Goal: Check status

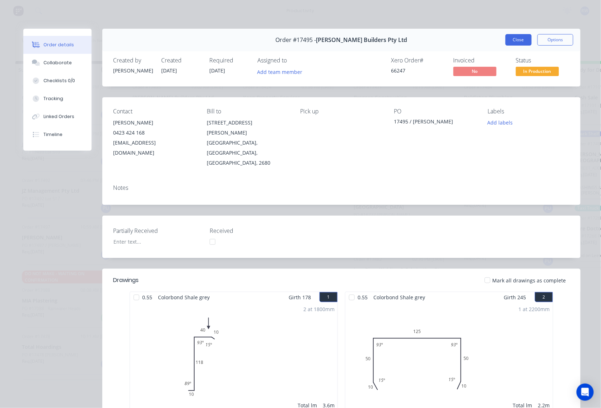
click at [525, 43] on button "Close" at bounding box center [518, 39] width 26 height 11
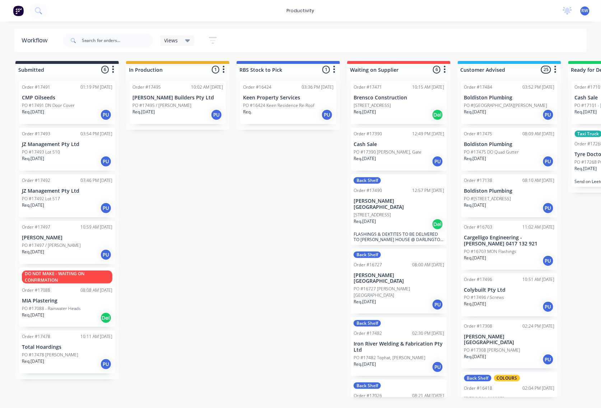
click at [62, 359] on div "Req. [DATE] PU" at bounding box center [67, 364] width 90 height 12
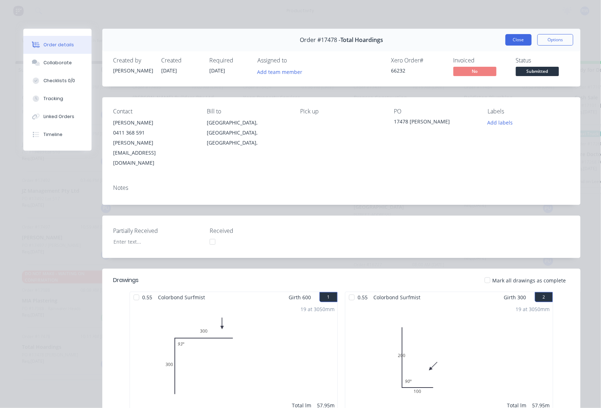
click at [519, 40] on button "Close" at bounding box center [518, 39] width 26 height 11
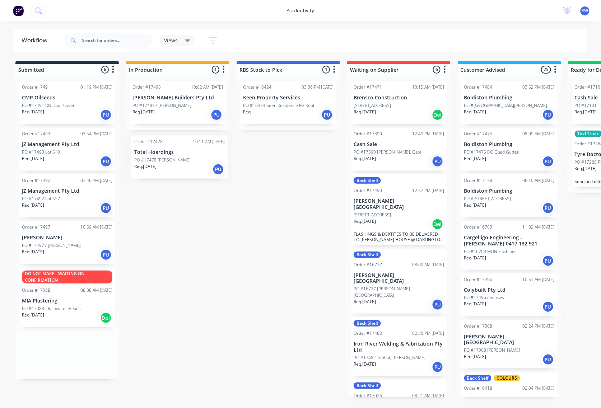
drag, startPoint x: 68, startPoint y: 358, endPoint x: 185, endPoint y: 156, distance: 233.5
click at [185, 156] on div "Submitted 6 Sort By Created date Required date Order number Customer name Most …" at bounding box center [437, 229] width 885 height 336
drag, startPoint x: 81, startPoint y: 364, endPoint x: 174, endPoint y: 163, distance: 221.2
click at [174, 163] on div "Submitted 6 Sort By Created date Required date Order number Customer name Most …" at bounding box center [437, 229] width 885 height 336
drag, startPoint x: 82, startPoint y: 366, endPoint x: 202, endPoint y: 150, distance: 247.2
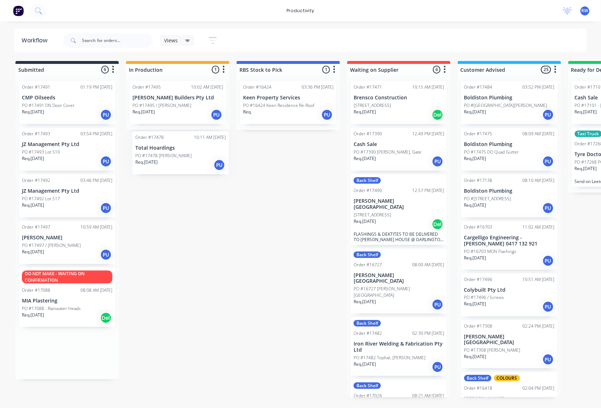
click at [202, 150] on div "Submitted 6 Sort By Created date Required date Order number Customer name Most …" at bounding box center [437, 229] width 885 height 336
drag, startPoint x: 72, startPoint y: 368, endPoint x: 202, endPoint y: 118, distance: 281.5
click at [202, 118] on div "Submitted 6 Sort By Created date Required date Order number Customer name Most …" at bounding box center [437, 229] width 885 height 336
click at [78, 246] on div "PO #17497 / [PERSON_NAME]" at bounding box center [67, 245] width 90 height 6
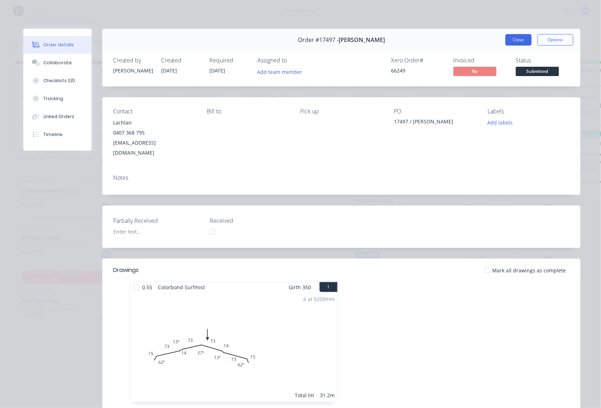
click at [517, 41] on button "Close" at bounding box center [518, 39] width 26 height 11
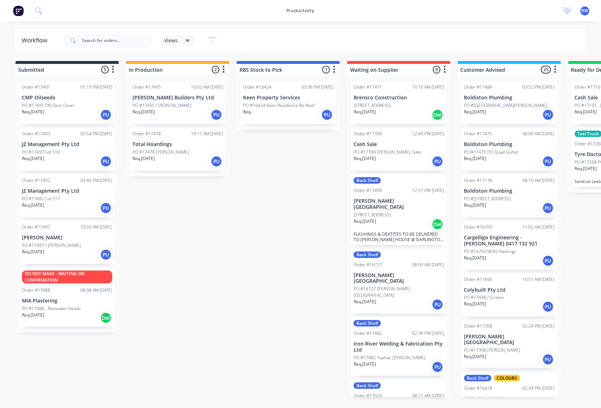
click at [78, 208] on div "Req. 04/09/25 PU" at bounding box center [67, 208] width 90 height 12
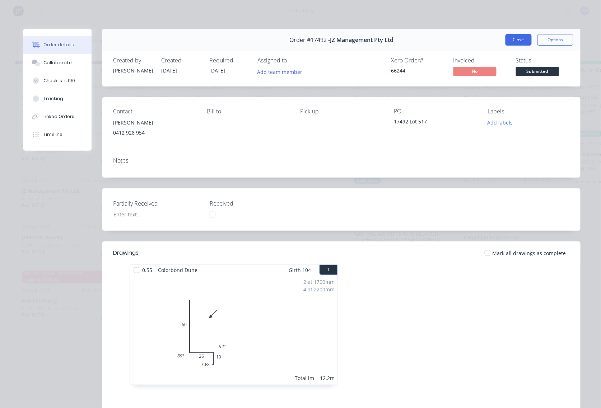
click at [517, 36] on button "Close" at bounding box center [518, 39] width 26 height 11
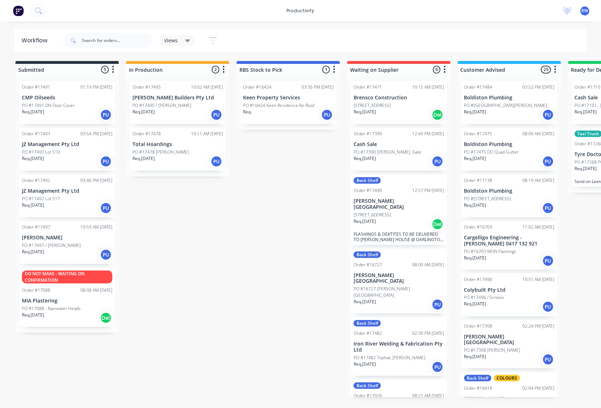
click at [89, 155] on div "Req. 03/09/25 PU" at bounding box center [67, 161] width 90 height 12
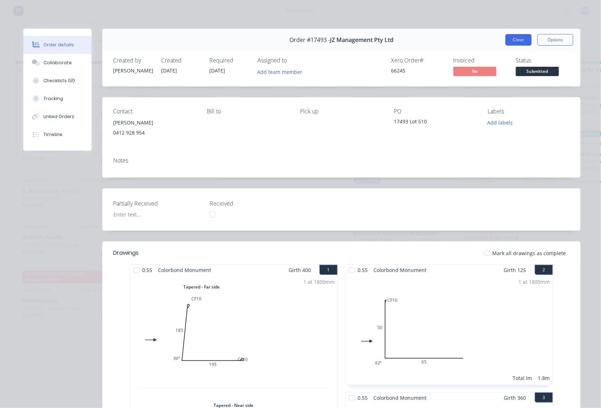
click at [509, 43] on button "Close" at bounding box center [518, 39] width 26 height 11
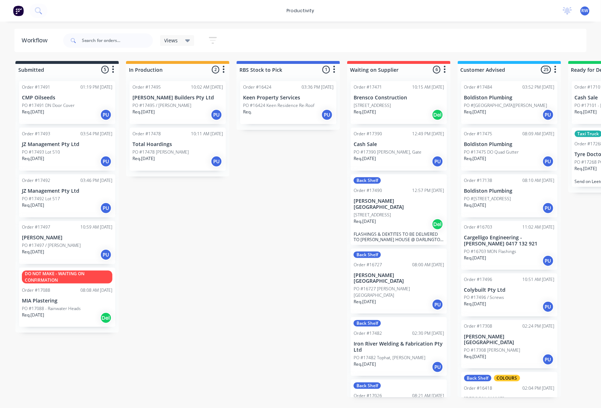
click at [172, 100] on p "[PERSON_NAME] Builders Pty Ltd" at bounding box center [177, 98] width 90 height 6
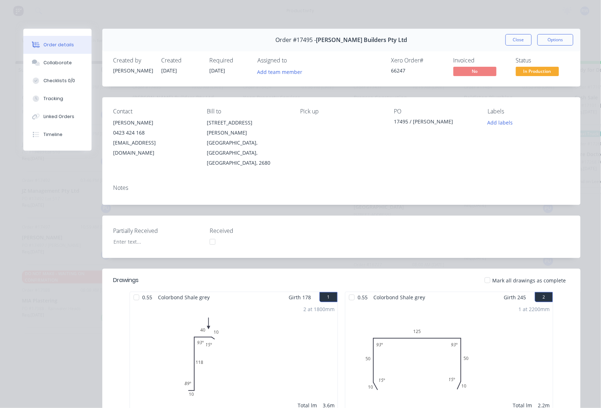
click at [177, 98] on div "Contact Andy Casagrande 0423 424 168 admin@casagrandebuilders.com.au Bill to 15…" at bounding box center [341, 137] width 478 height 81
click at [489, 273] on div at bounding box center [487, 280] width 14 height 14
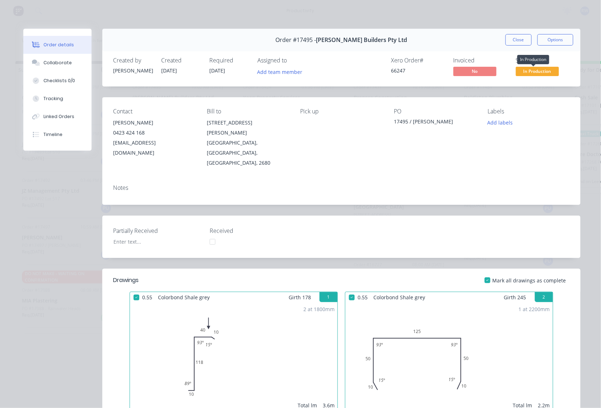
click at [524, 75] on span "In Production" at bounding box center [537, 71] width 43 height 9
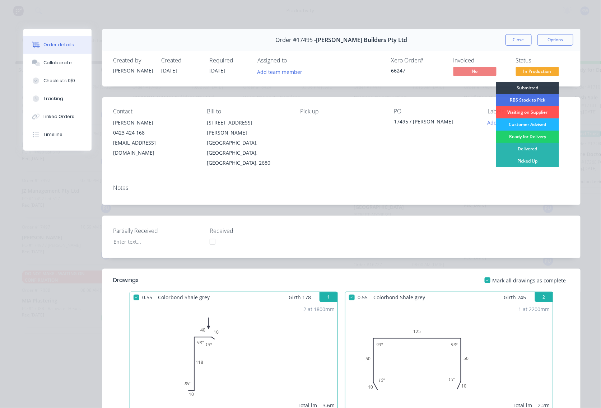
click at [512, 128] on div "Customer Advised" at bounding box center [527, 124] width 63 height 12
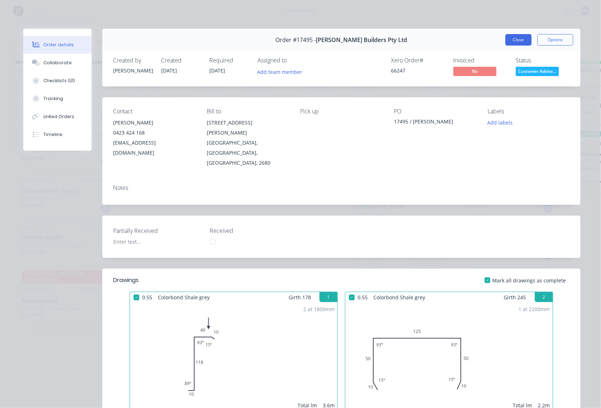
click at [511, 42] on button "Close" at bounding box center [518, 39] width 26 height 11
